Goal: Find specific page/section: Find specific page/section

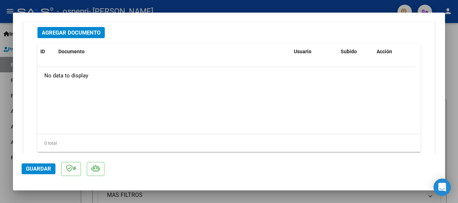
scroll to position [732, 0]
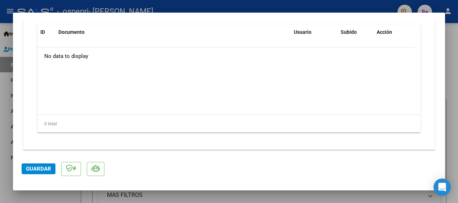
click at [450, 111] on div at bounding box center [229, 101] width 458 height 203
type input "$ 0,00"
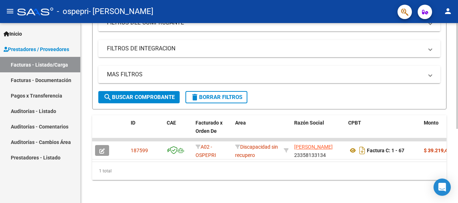
scroll to position [126, 0]
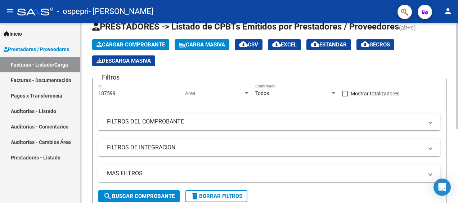
click at [458, 71] on html "menu - ospepri - [PERSON_NAME] person Inicio Instructivos Contacto OS Prestador…" at bounding box center [229, 101] width 458 height 203
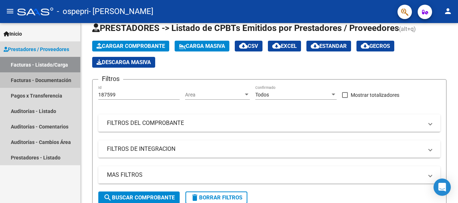
click at [48, 77] on link "Facturas - Documentación" at bounding box center [40, 79] width 80 height 15
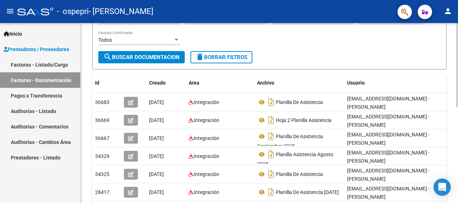
scroll to position [100, 0]
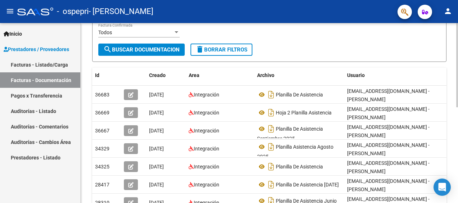
click at [458, 126] on html "menu - ospepri - [PERSON_NAME] person Inicio Instructivos Contacto OS Prestador…" at bounding box center [229, 101] width 458 height 203
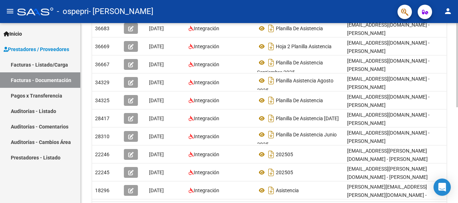
scroll to position [165, 0]
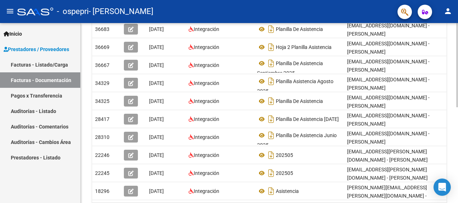
click at [458, 111] on html "menu - ospepri - [PERSON_NAME] person Inicio Instructivos Contacto OS Prestador…" at bounding box center [229, 101] width 458 height 203
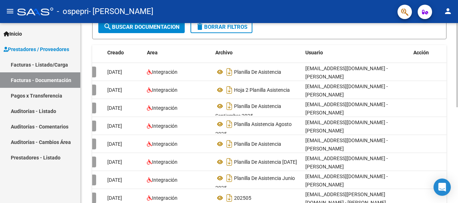
scroll to position [121, 0]
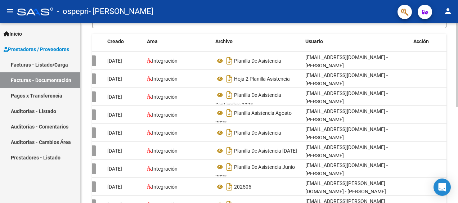
click at [458, 125] on html "menu - ospepri - [PERSON_NAME] person Inicio Instructivos Contacto OS Prestador…" at bounding box center [229, 101] width 458 height 203
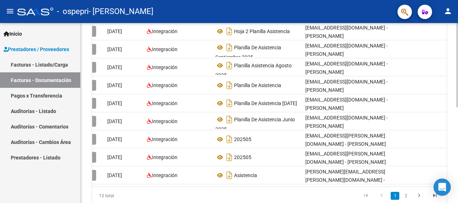
scroll to position [201, 0]
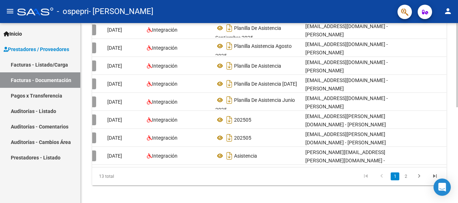
click at [456, 180] on div at bounding box center [457, 158] width 2 height 84
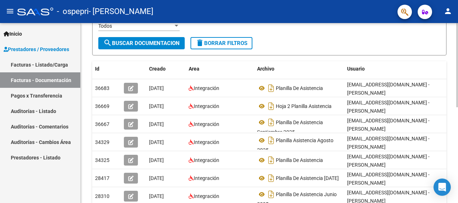
scroll to position [106, 0]
click at [457, 112] on div at bounding box center [457, 114] width 2 height 84
click at [43, 97] on link "Pagos x Transferencia" at bounding box center [40, 95] width 80 height 15
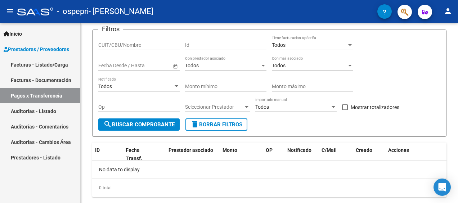
scroll to position [62, 0]
